Goal: Find specific page/section: Find specific page/section

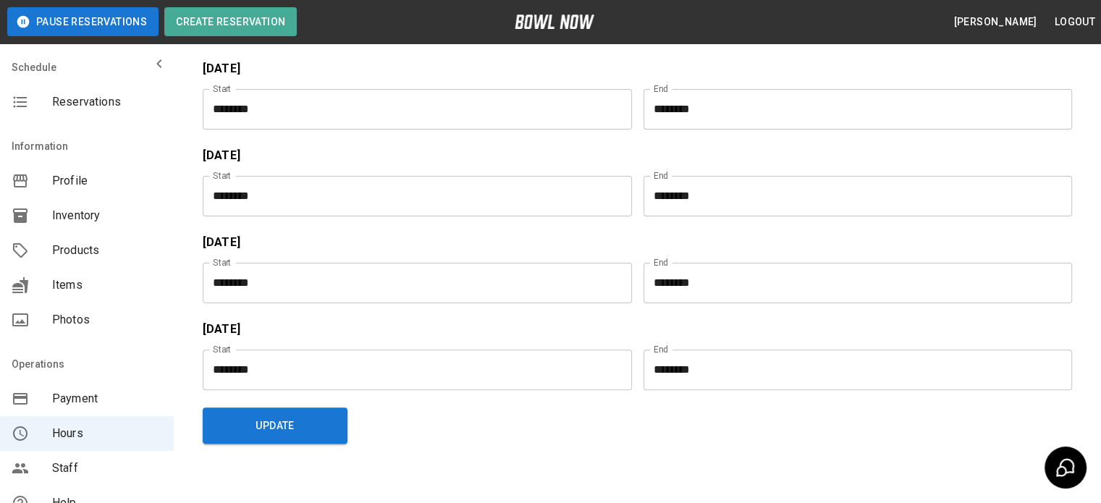
click at [78, 221] on span "Inventory" at bounding box center [107, 215] width 110 height 17
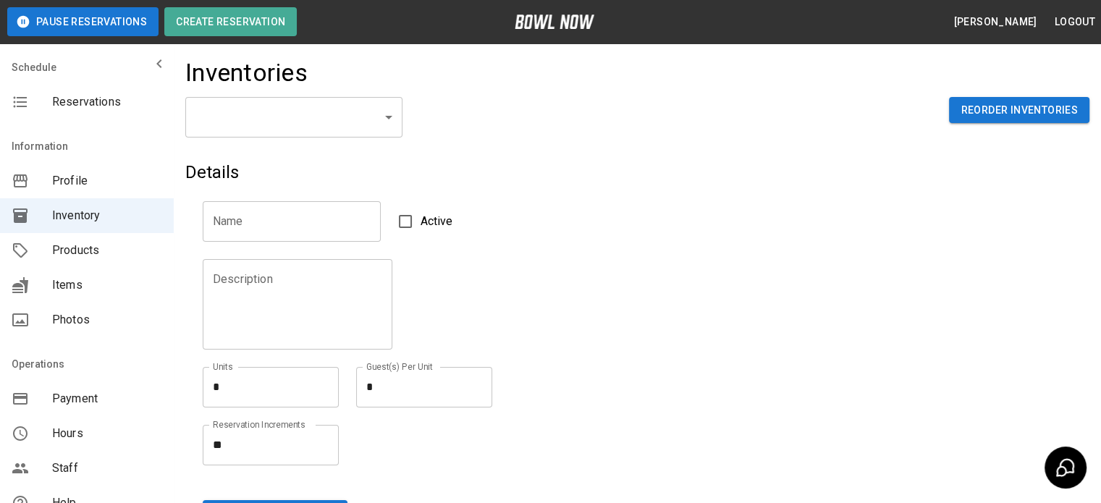
click at [90, 101] on span "Reservations" at bounding box center [107, 101] width 110 height 17
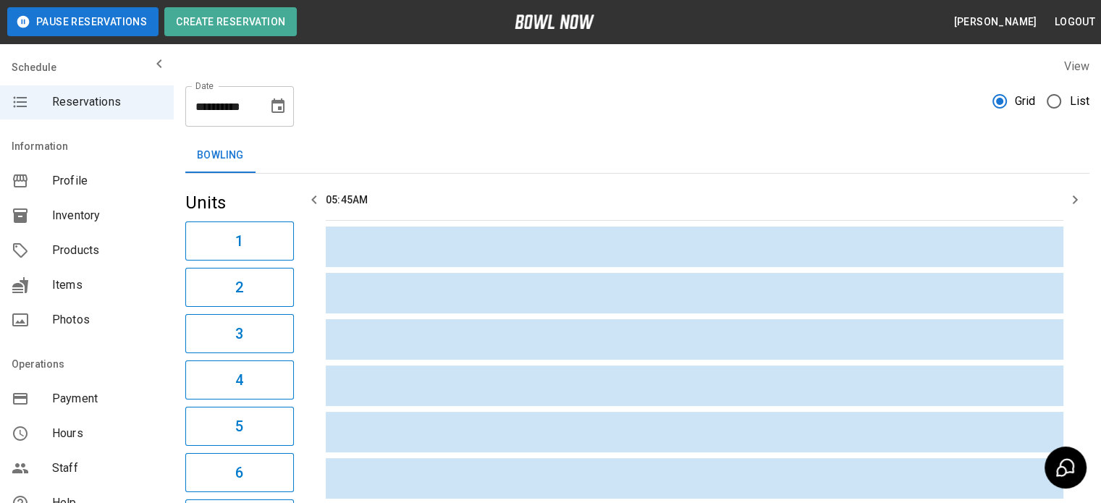
click at [1073, 103] on span "List" at bounding box center [1079, 101] width 20 height 17
